Goal: Check status: Check status

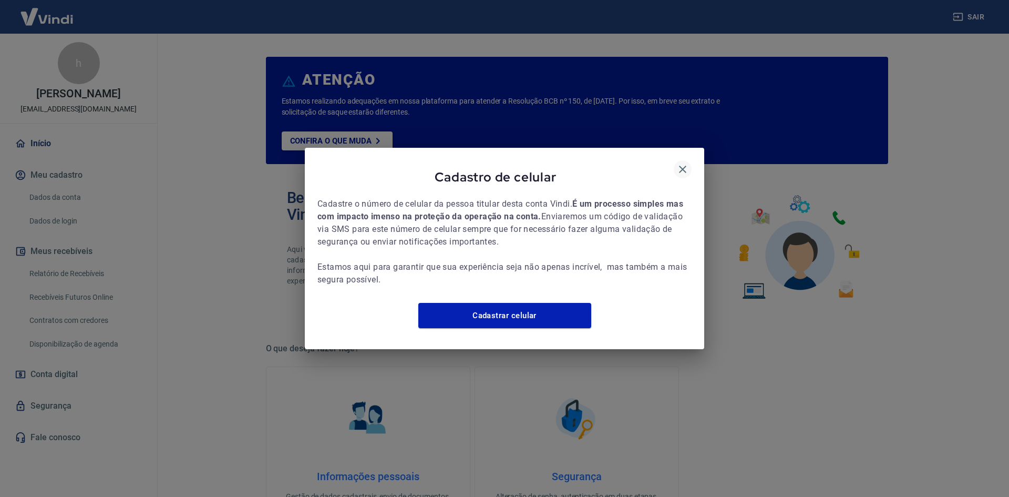
click at [684, 163] on icon "button" at bounding box center [682, 169] width 13 height 13
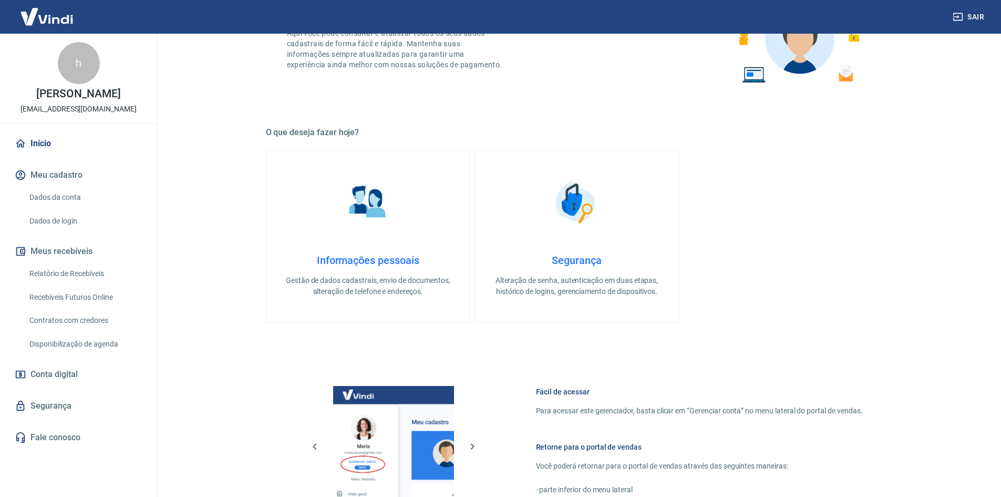
scroll to position [210, 0]
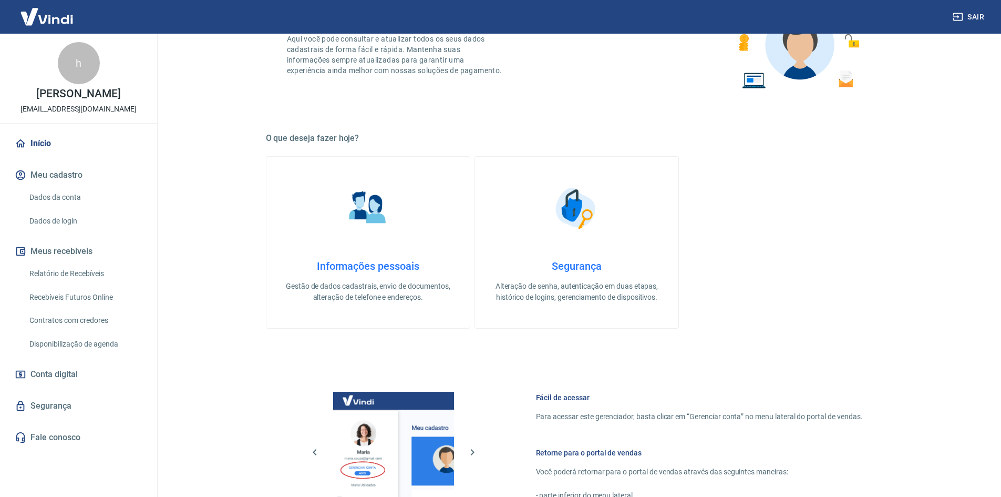
click at [61, 277] on link "Relatório de Recebíveis" at bounding box center [84, 274] width 119 height 22
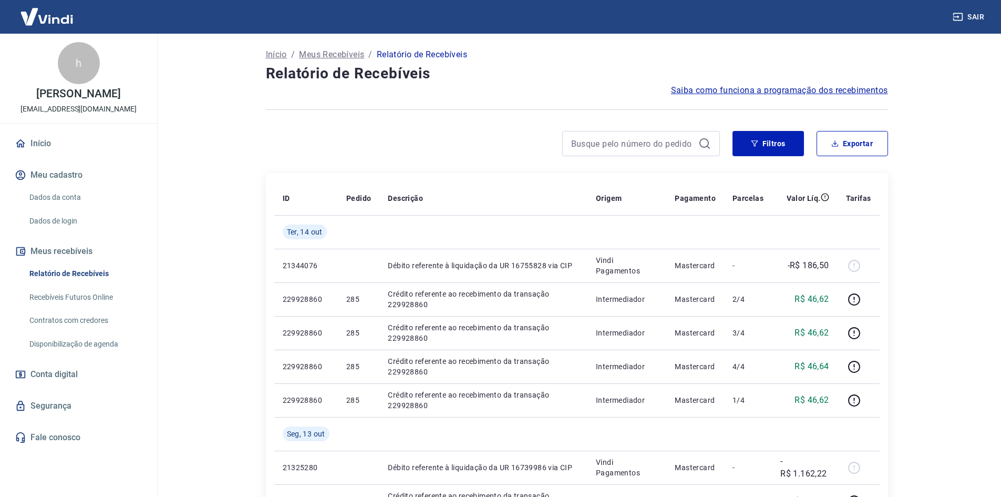
click at [81, 370] on link "Conta digital" at bounding box center [79, 374] width 132 height 23
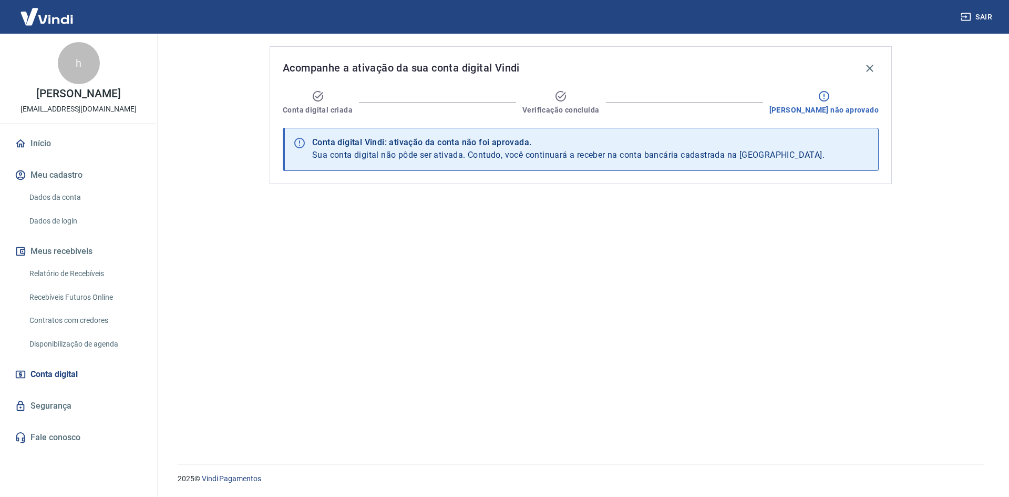
click at [90, 296] on link "Recebíveis Futuros Online" at bounding box center [84, 297] width 119 height 22
